Goal: Transaction & Acquisition: Subscribe to service/newsletter

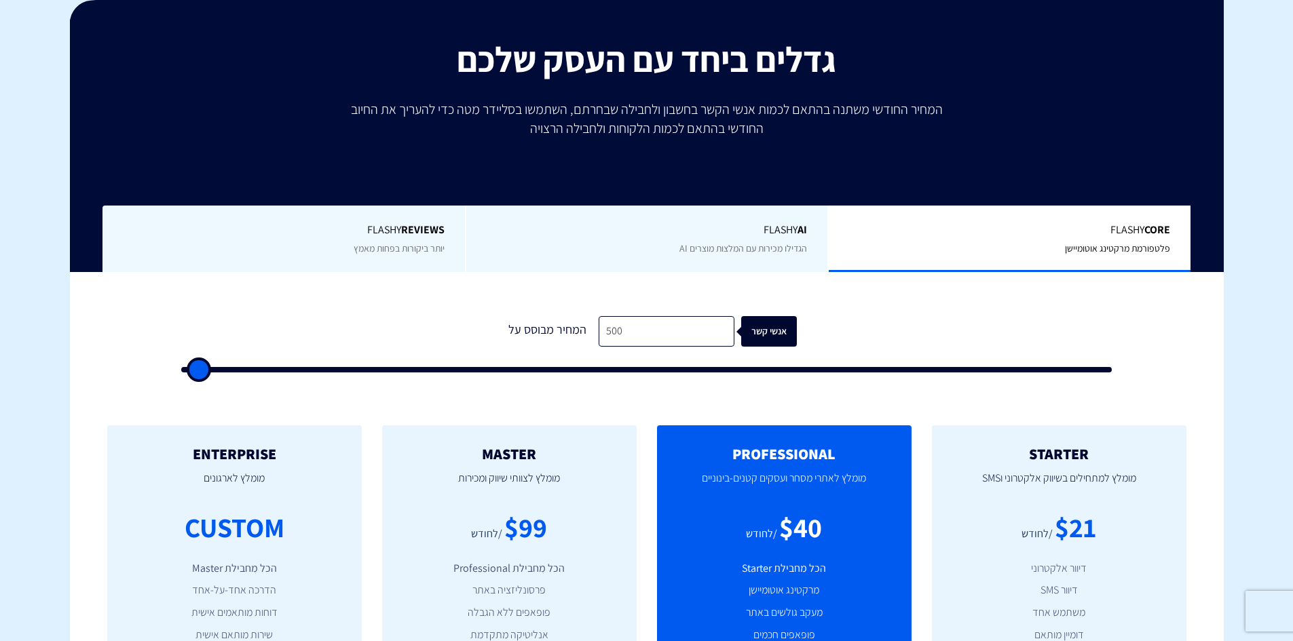
scroll to position [204, 0]
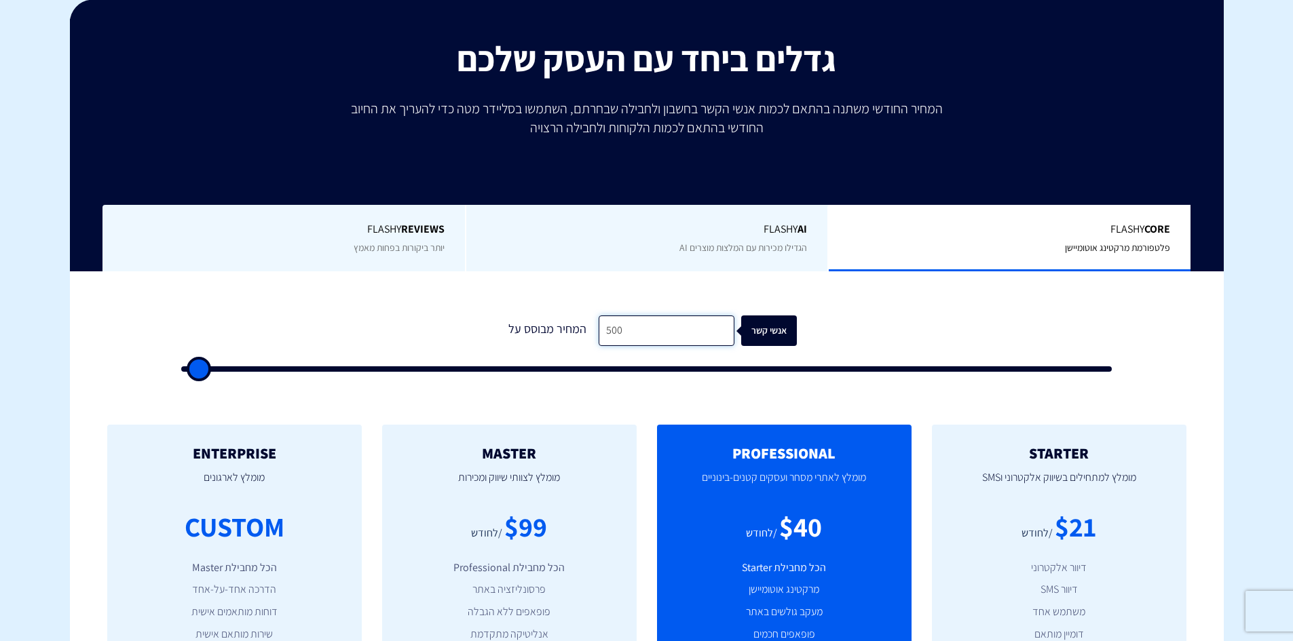
click at [656, 335] on input "500" at bounding box center [667, 331] width 136 height 31
type input "5"
type input "500"
type input "53"
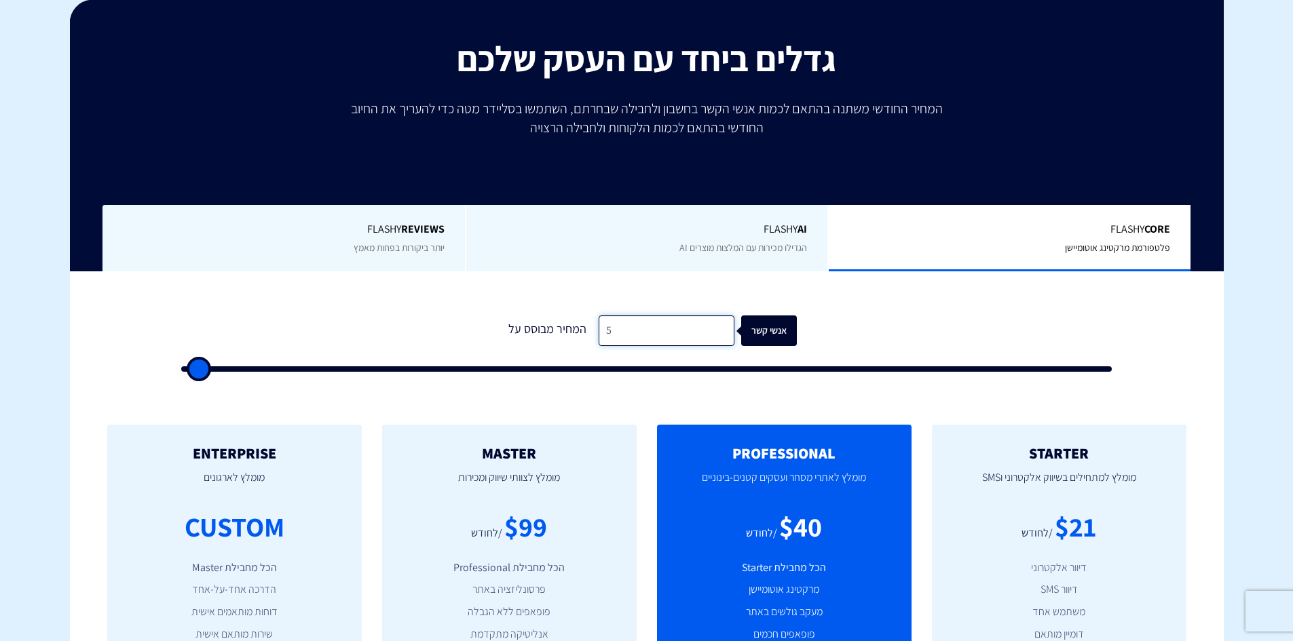
type input "500"
type input "530"
type input "500"
type input "5,300"
type input "5500"
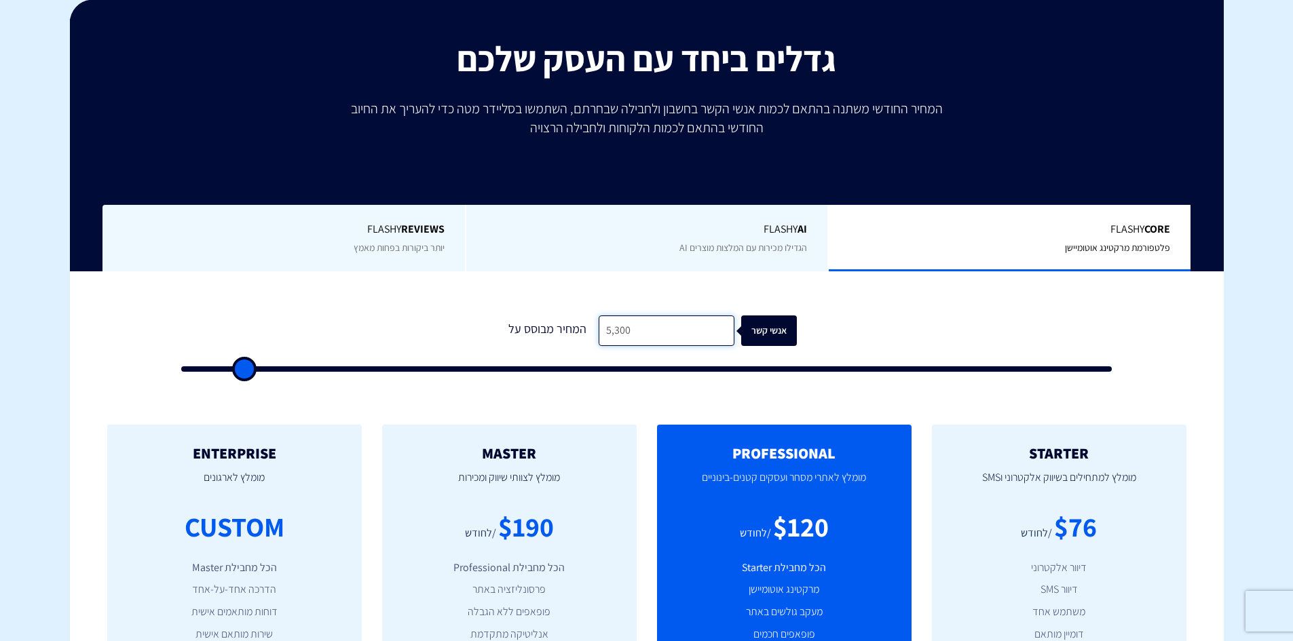
type input "53,000"
type input "53000"
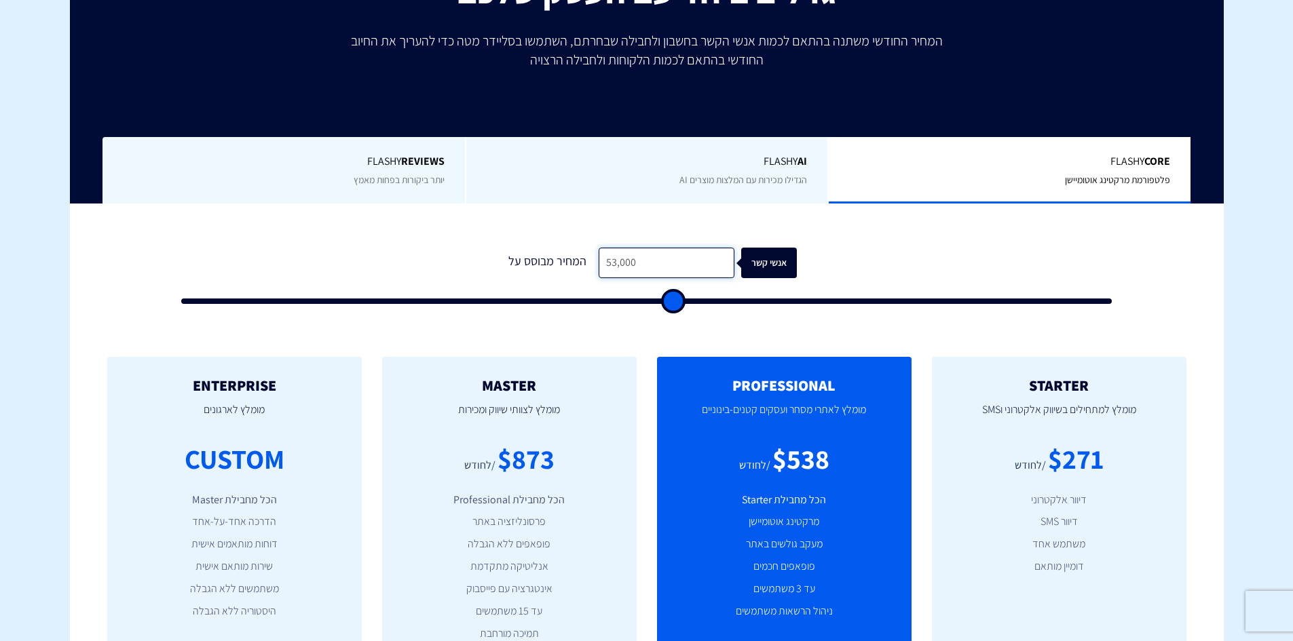
type input "53,000"
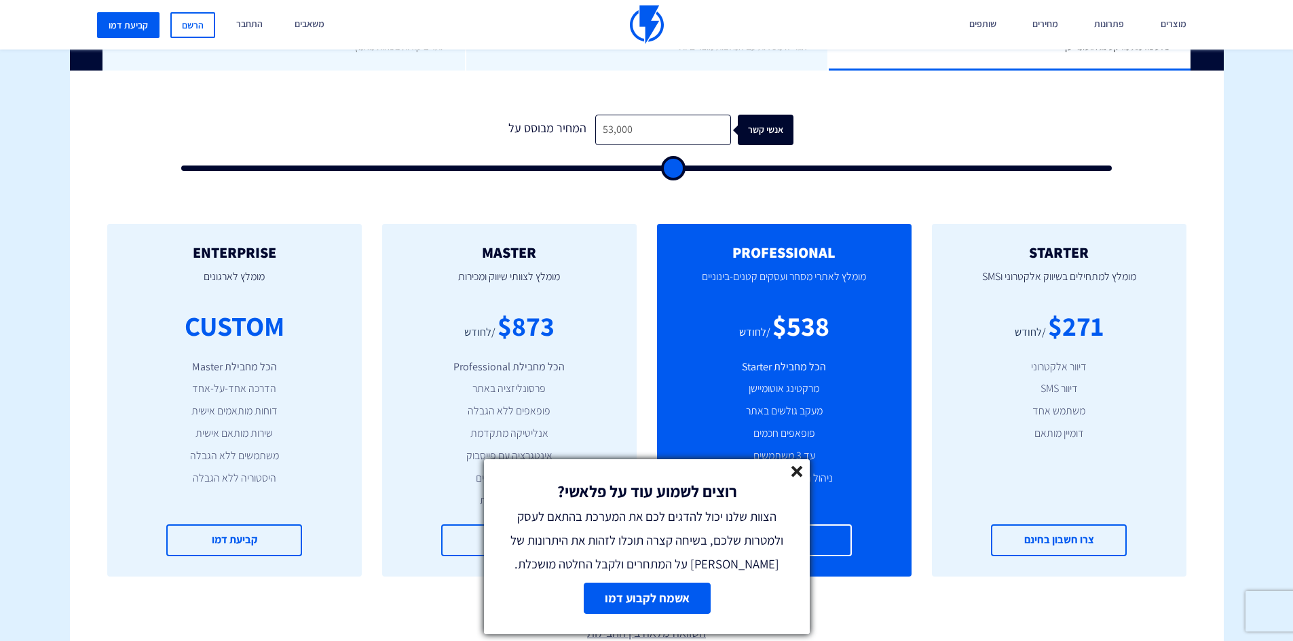
scroll to position [339, 0]
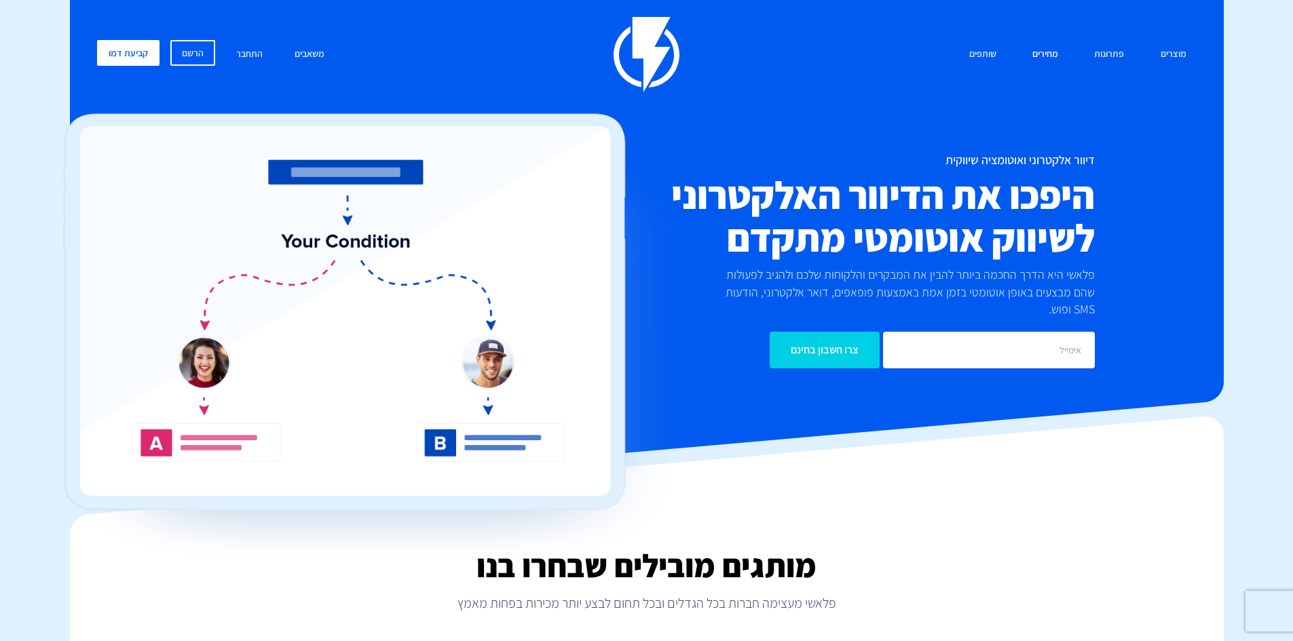
click at [1044, 54] on link "מחירים" at bounding box center [1045, 54] width 46 height 29
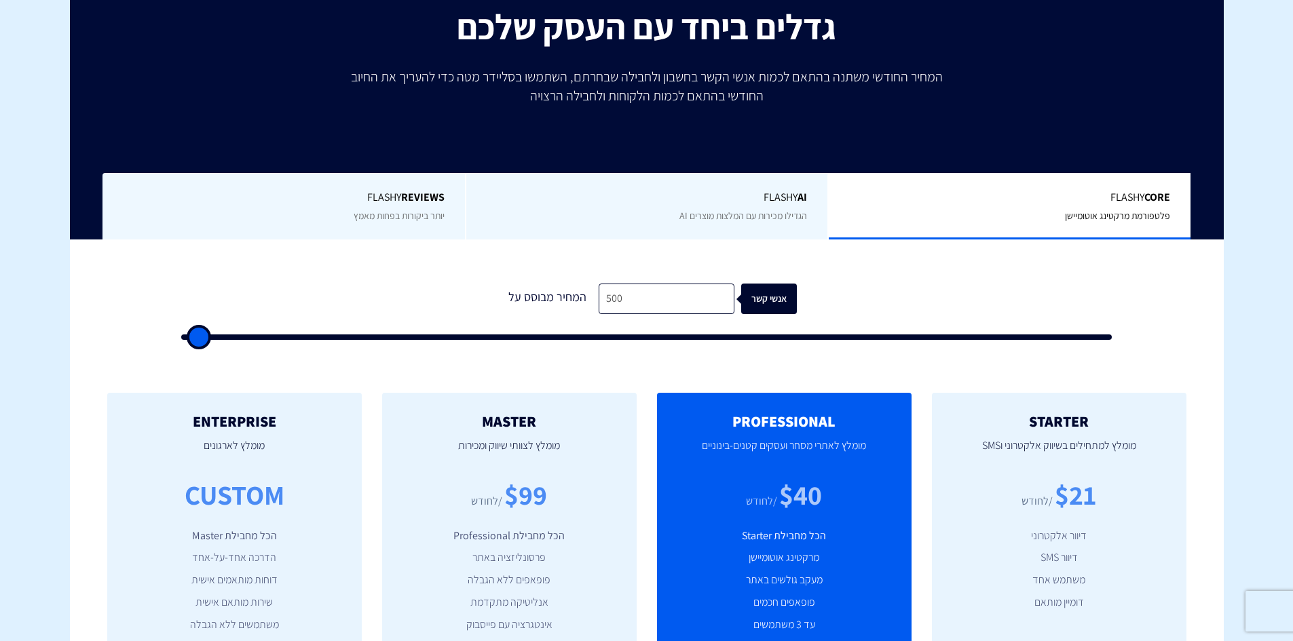
scroll to position [271, 0]
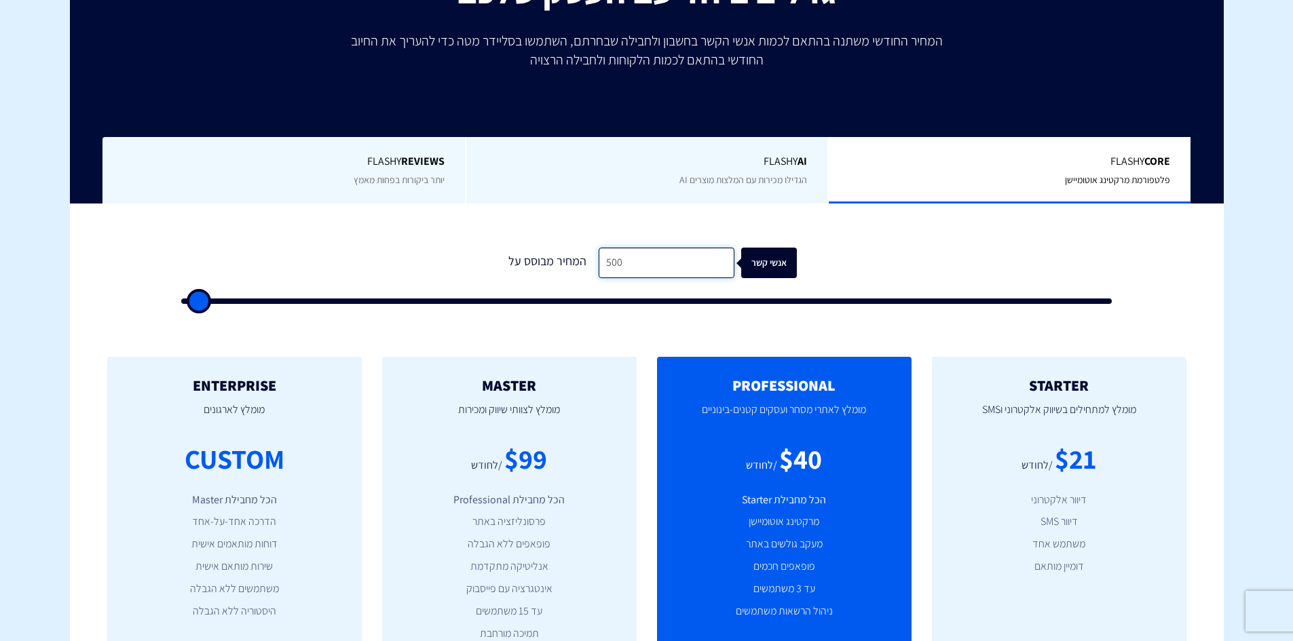
click at [639, 269] on input "500" at bounding box center [667, 263] width 136 height 31
type input "5"
type input "500"
type input "50"
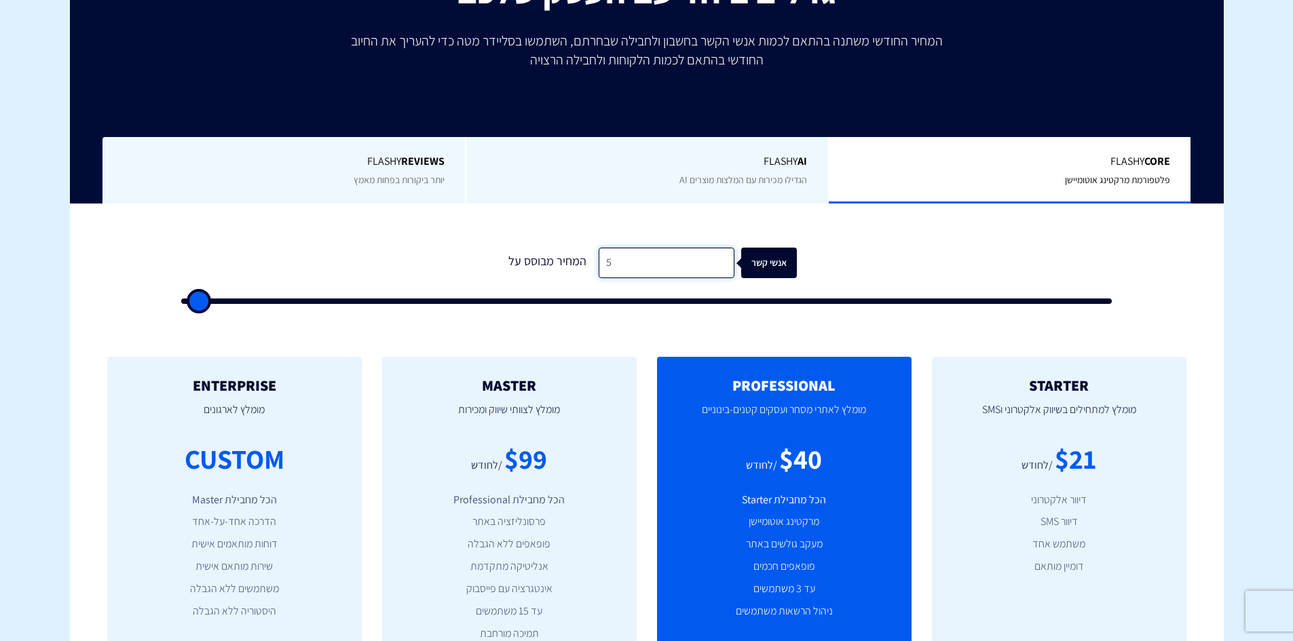
type input "500"
type input "5,000"
type input "5000"
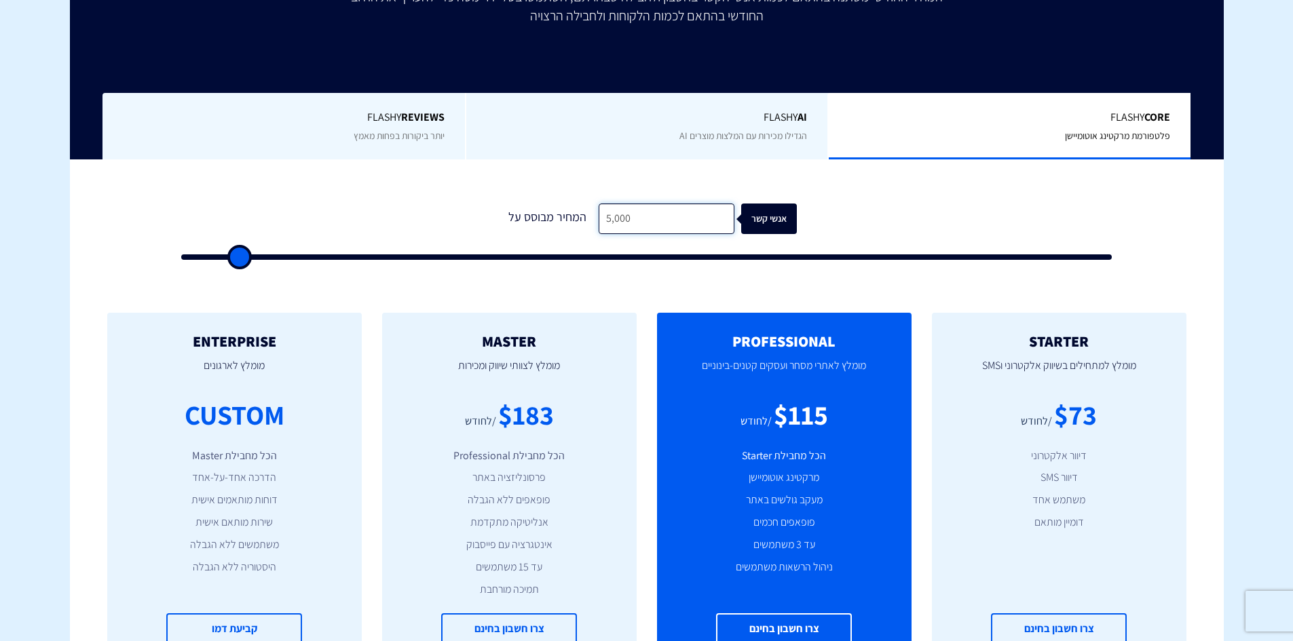
scroll to position [339, 0]
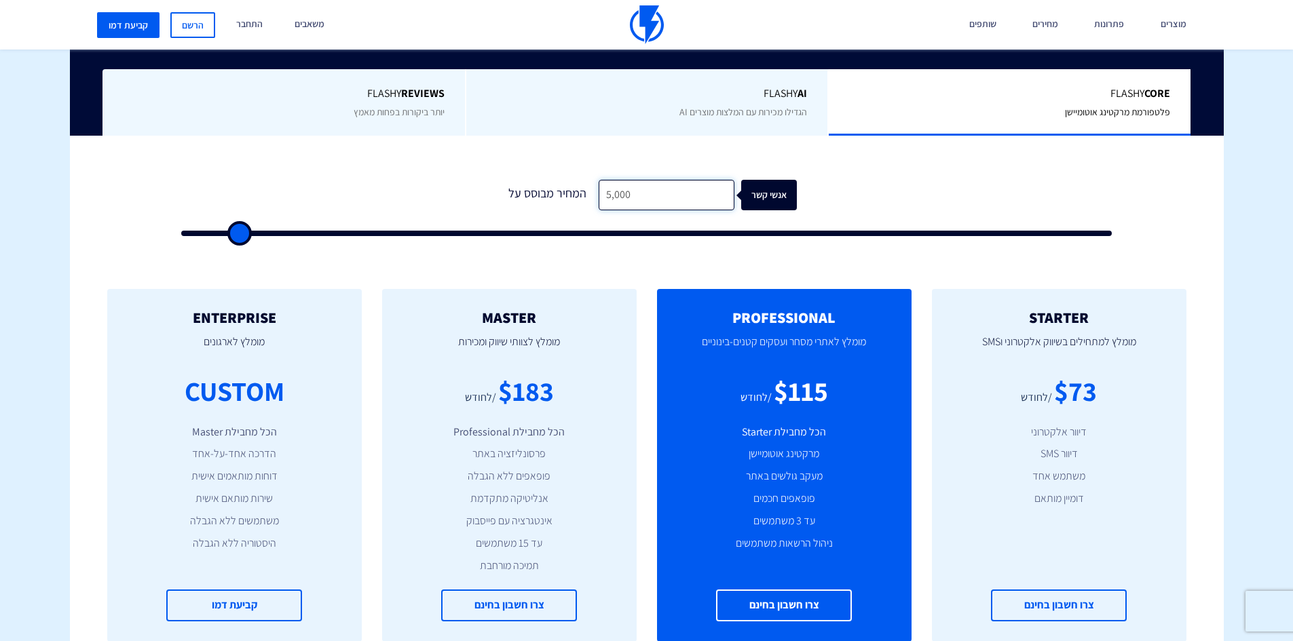
type input "5,000"
click at [638, 263] on div "STARTER מומלץ למתחילים בשיווק אלקטרוני וSMS $73 /לחודש דיוור אלקטרוני דיוור SMS…" at bounding box center [647, 465] width 1154 height 407
